Goal: Information Seeking & Learning: Learn about a topic

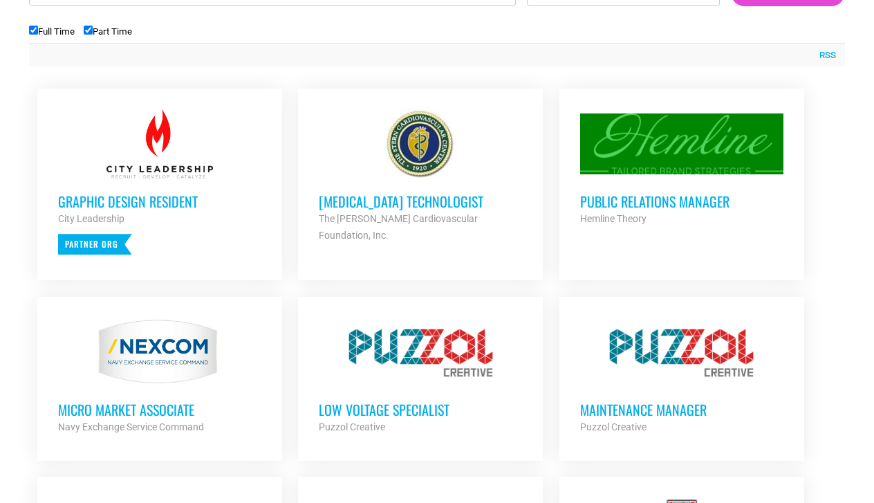
scroll to position [543, 0]
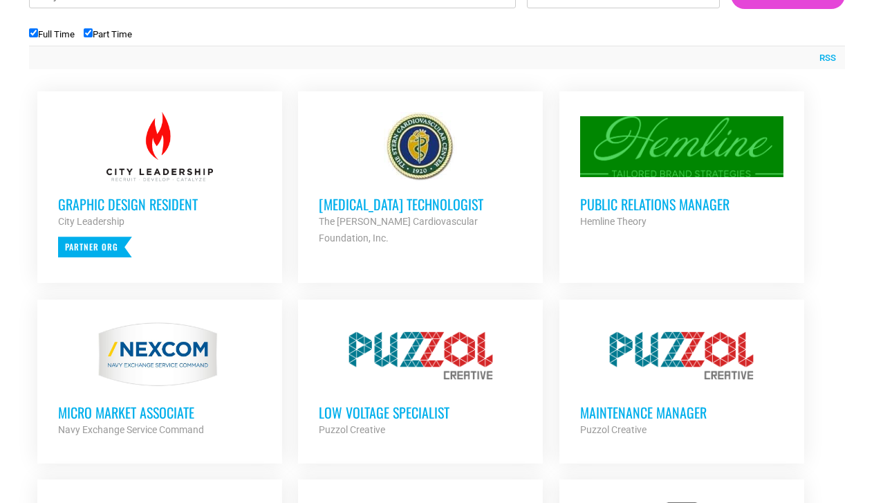
click at [351, 200] on h3 "Nuclear Medicine Technologist" at bounding box center [420, 204] width 203 height 18
click at [665, 203] on h3 "Public Relations Manager" at bounding box center [681, 204] width 203 height 18
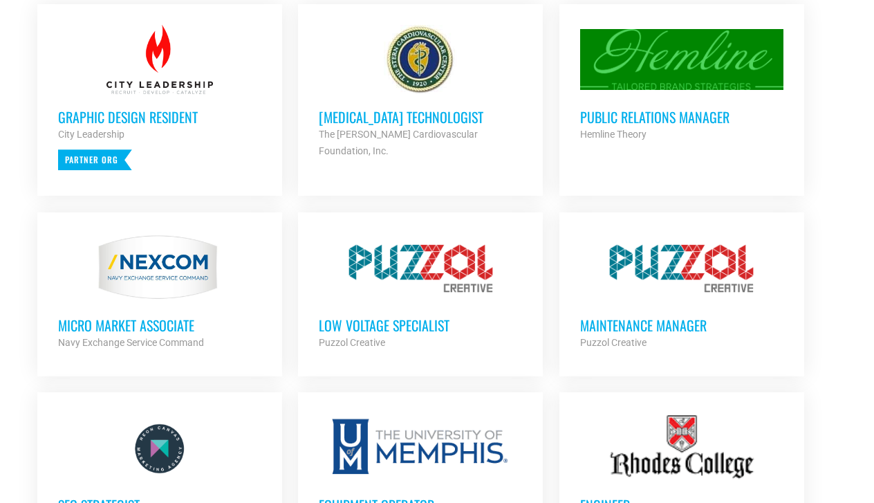
scroll to position [631, 0]
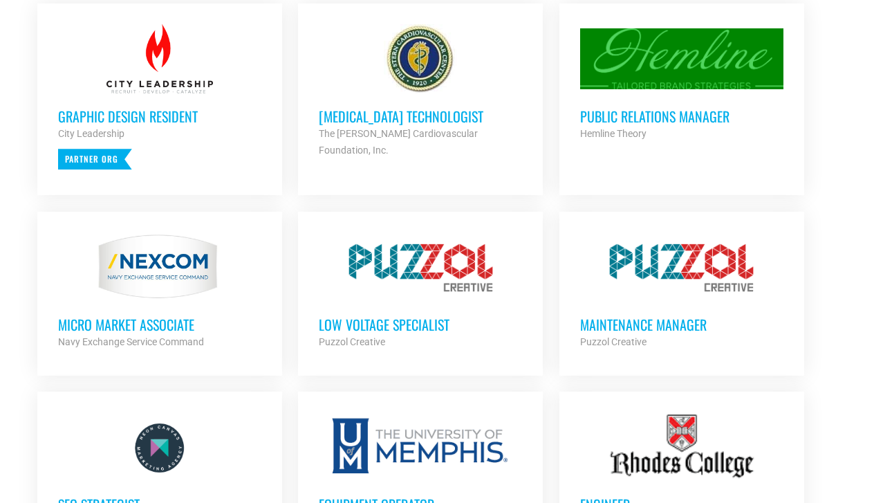
click at [445, 318] on h3 "Low Voltage Specialist" at bounding box center [420, 324] width 203 height 18
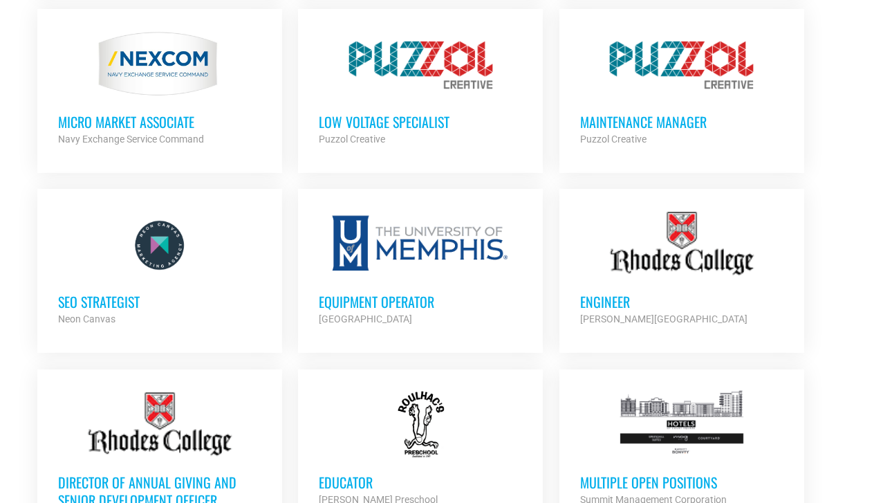
scroll to position [834, 0]
click at [122, 295] on h3 "SEO Strategist" at bounding box center [159, 301] width 203 height 18
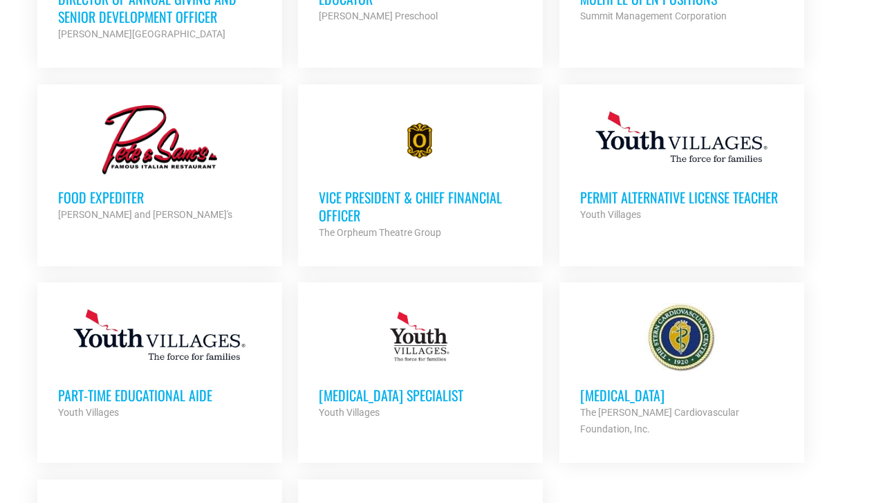
scroll to position [1334, 0]
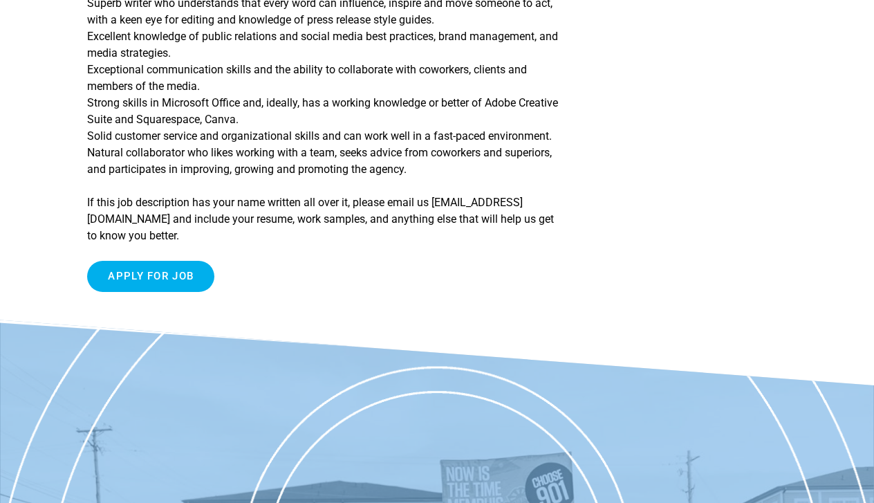
scroll to position [927, 0]
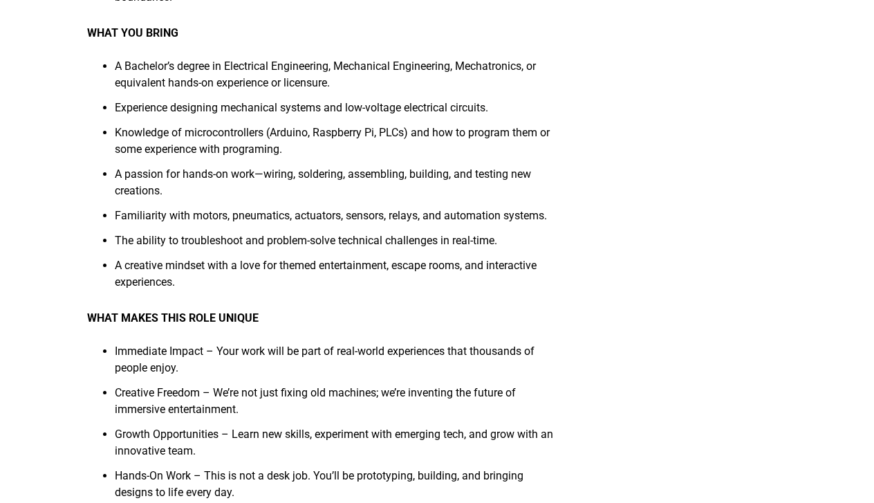
scroll to position [528, 0]
